Goal: Task Accomplishment & Management: Use online tool/utility

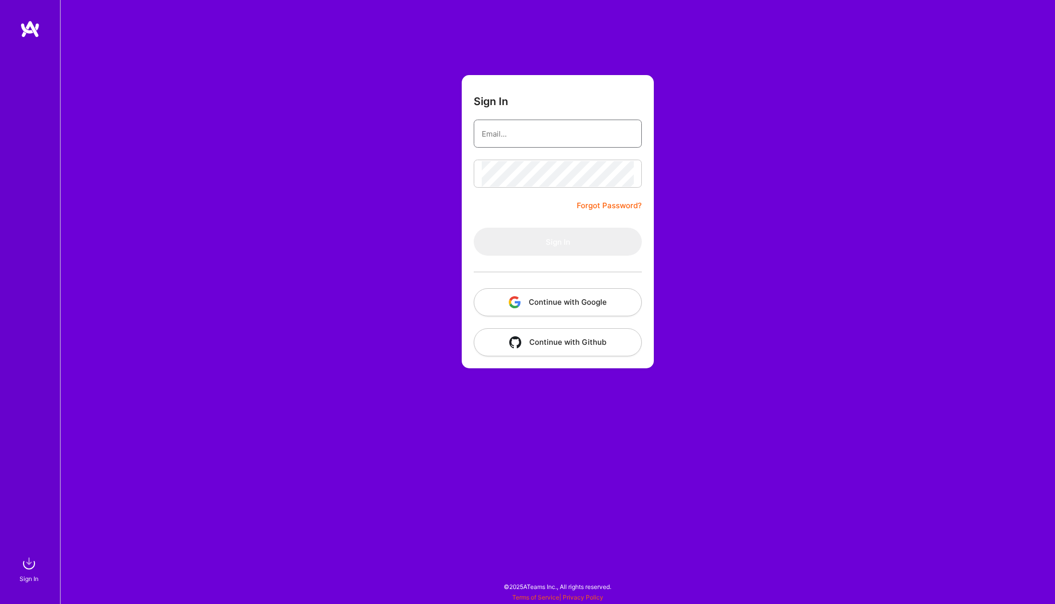
click at [528, 136] on input "email" at bounding box center [558, 134] width 152 height 26
type input "[EMAIL_ADDRESS][DOMAIN_NAME]"
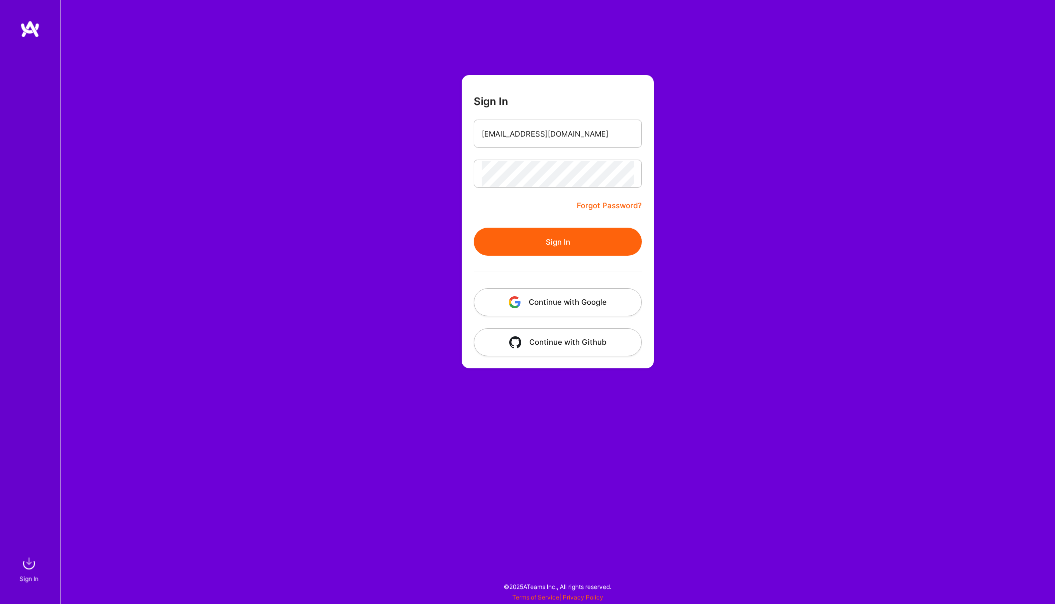
click at [541, 235] on button "Sign In" at bounding box center [558, 242] width 168 height 28
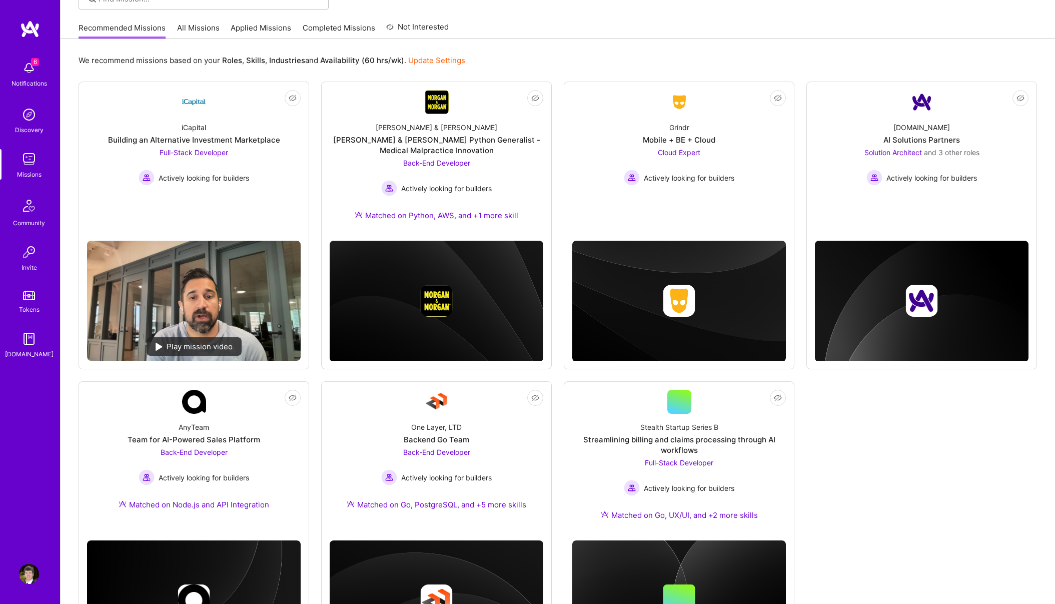
scroll to position [100, 0]
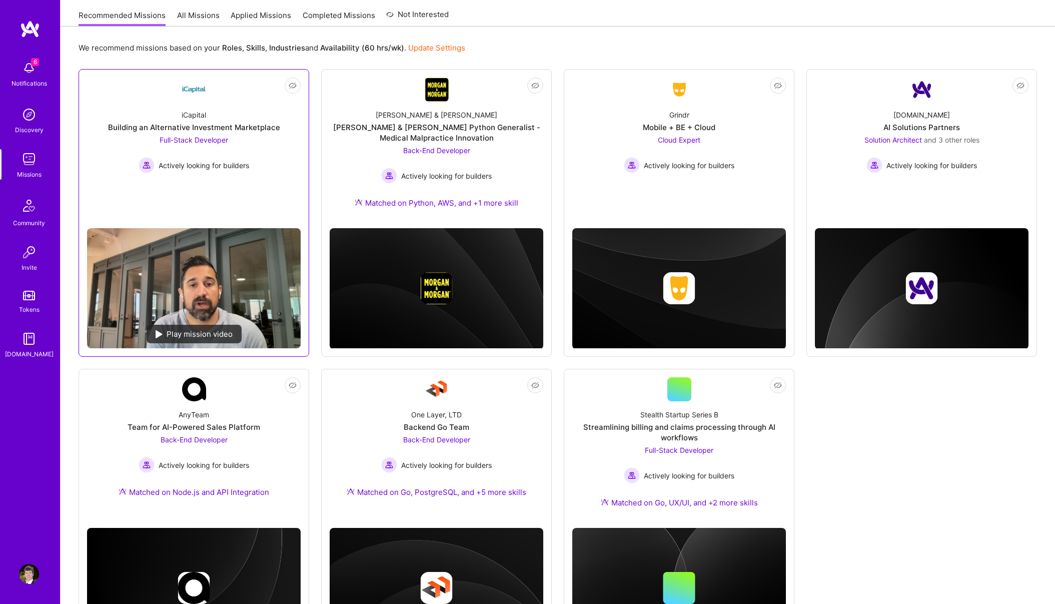
click at [193, 114] on div "iCapital" at bounding box center [194, 115] width 25 height 11
